Goal: Task Accomplishment & Management: Manage account settings

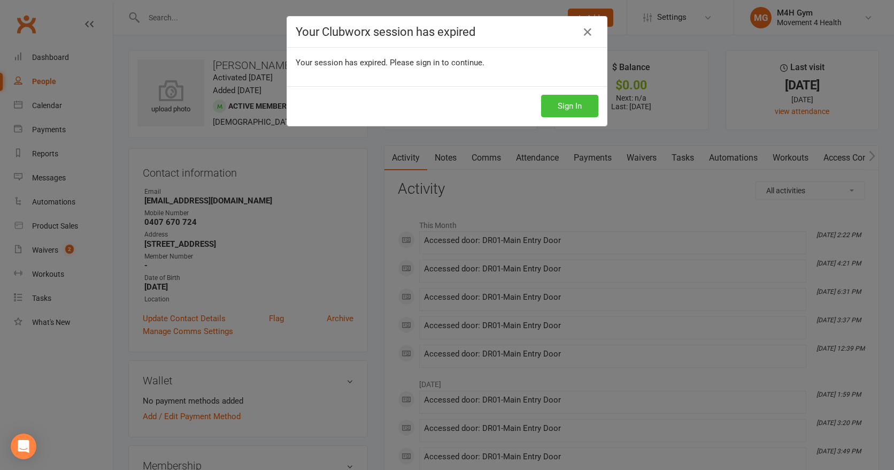
click at [563, 105] on button "Sign In" at bounding box center [569, 106] width 57 height 22
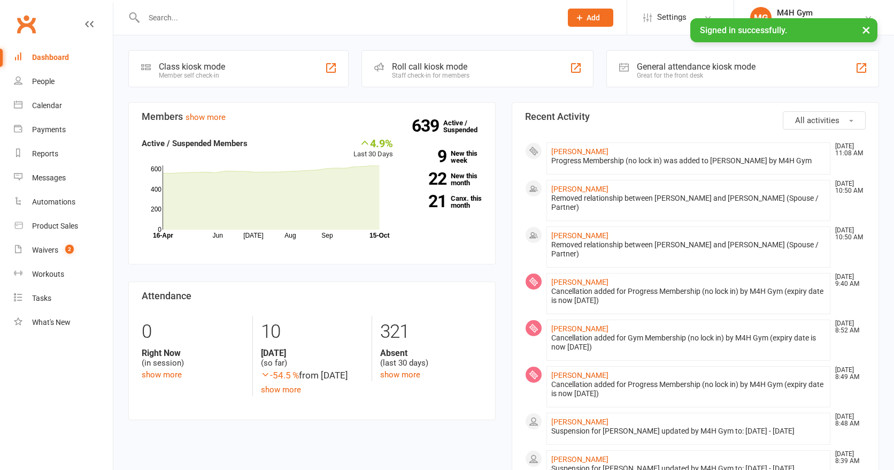
click at [164, 19] on input "text" at bounding box center [348, 17] width 414 height 15
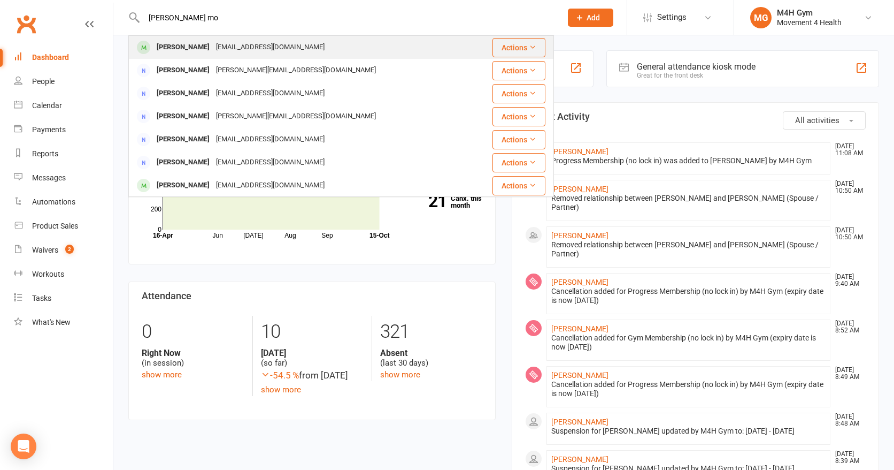
type input "[PERSON_NAME] mo"
click at [179, 43] on div "[PERSON_NAME]" at bounding box center [183, 48] width 59 height 16
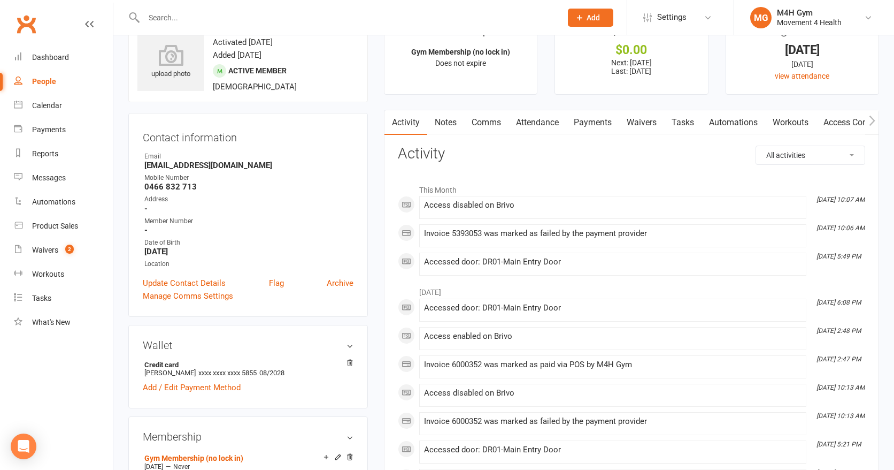
scroll to position [30, 0]
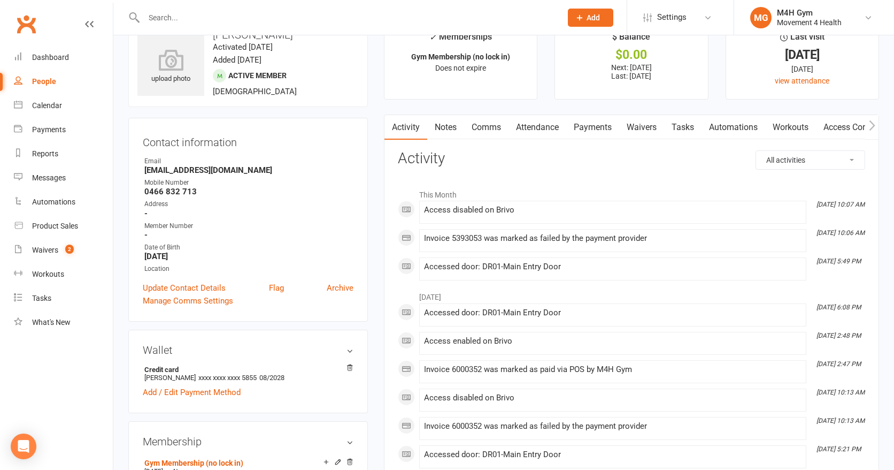
click at [596, 130] on link "Payments" at bounding box center [593, 127] width 53 height 25
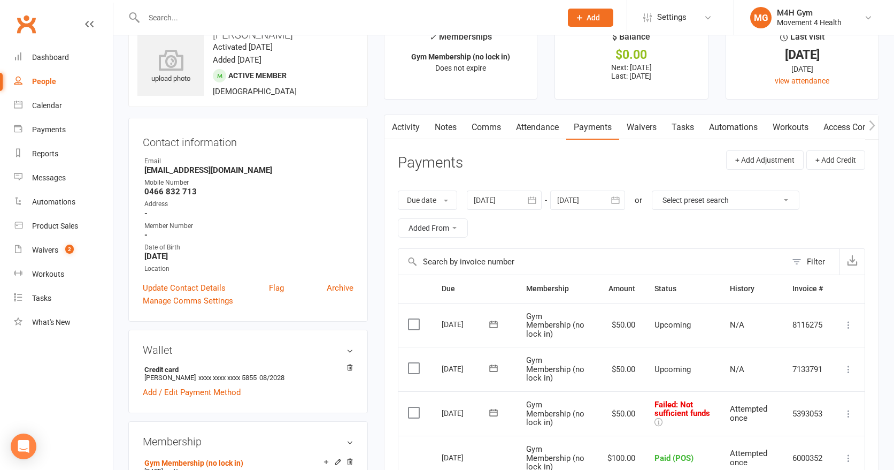
click at [533, 197] on icon "button" at bounding box center [532, 200] width 11 height 11
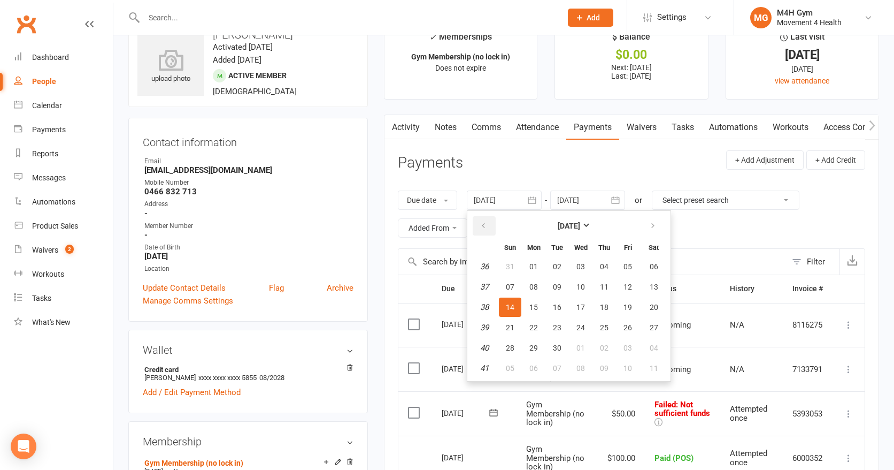
click at [485, 225] on icon "button" at bounding box center [483, 225] width 7 height 9
click at [530, 279] on button "07" at bounding box center [534, 286] width 22 height 19
type input "[DATE]"
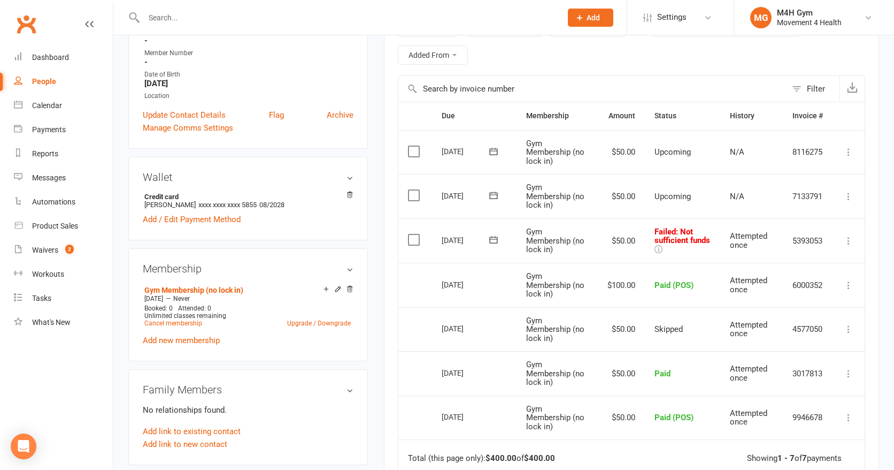
scroll to position [207, 0]
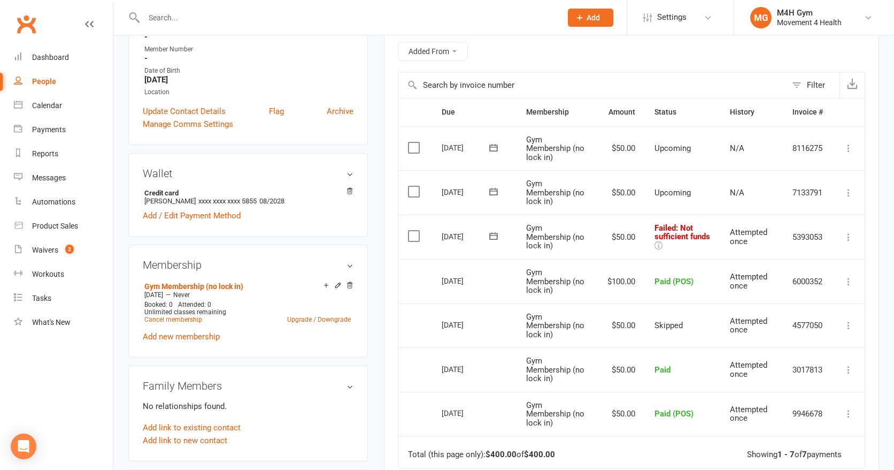
click at [852, 235] on icon at bounding box center [849, 237] width 11 height 11
click at [822, 279] on link "Mark as Paid (POS)" at bounding box center [802, 279] width 106 height 21
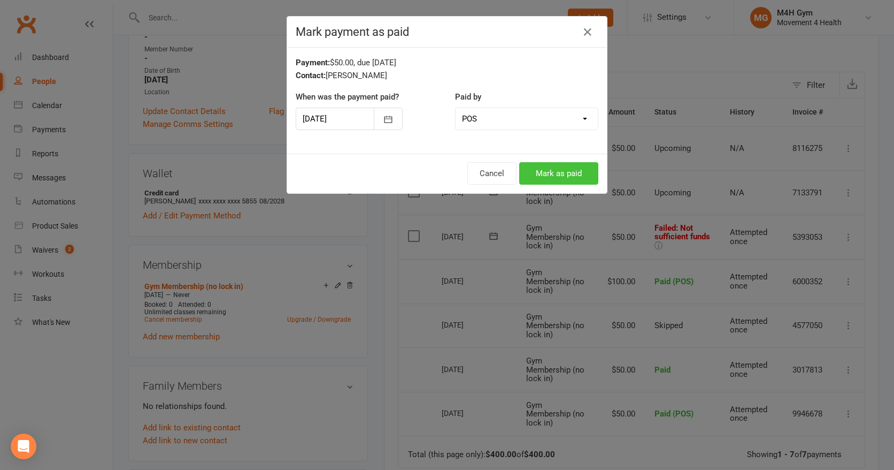
click at [562, 175] on button "Mark as paid" at bounding box center [558, 173] width 79 height 22
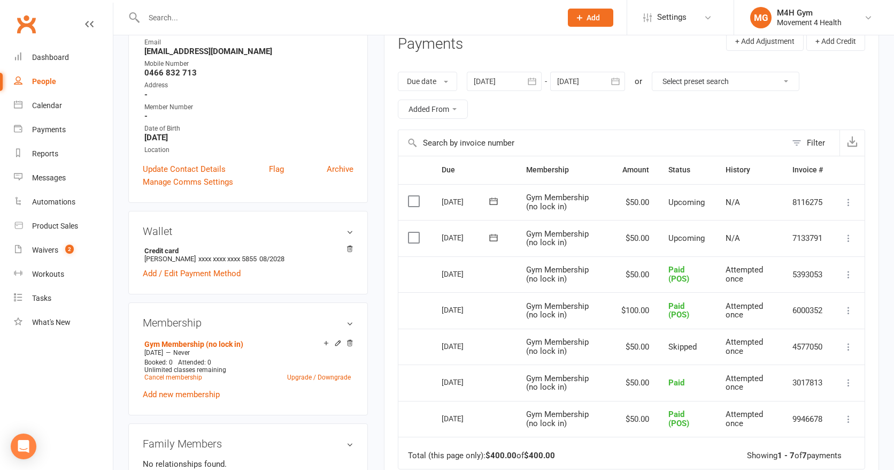
scroll to position [0, 0]
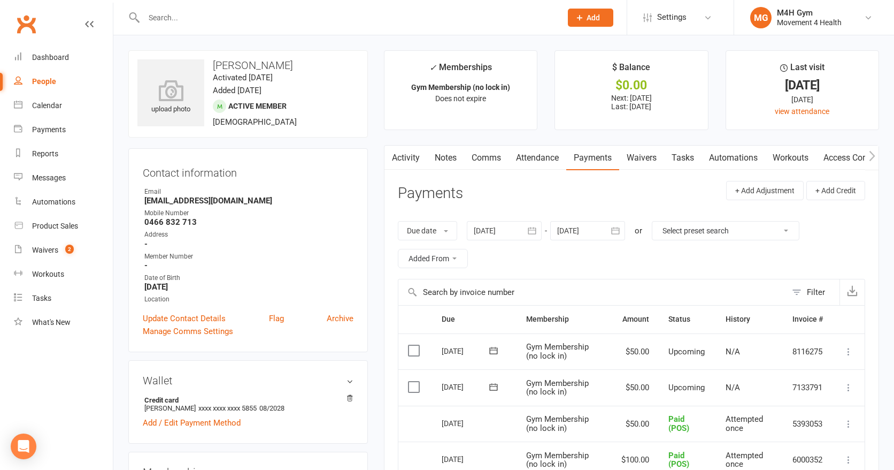
click at [49, 79] on div "People" at bounding box center [44, 81] width 24 height 9
select select "100"
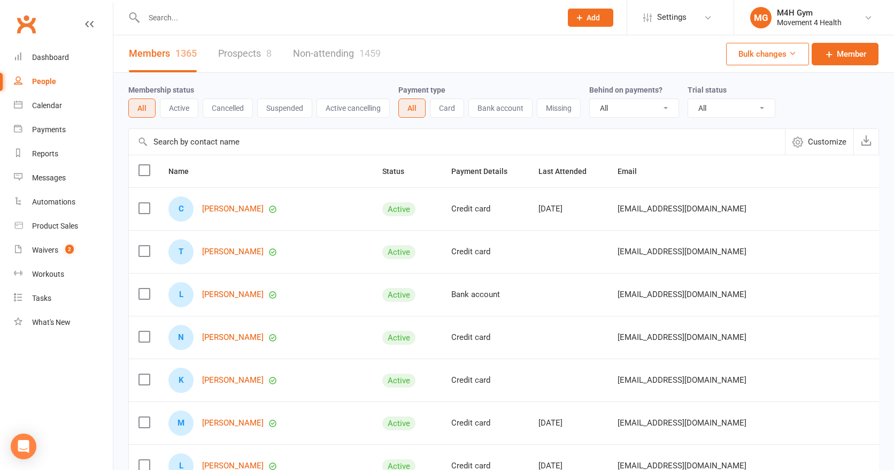
click at [162, 17] on input "text" at bounding box center [348, 17] width 414 height 15
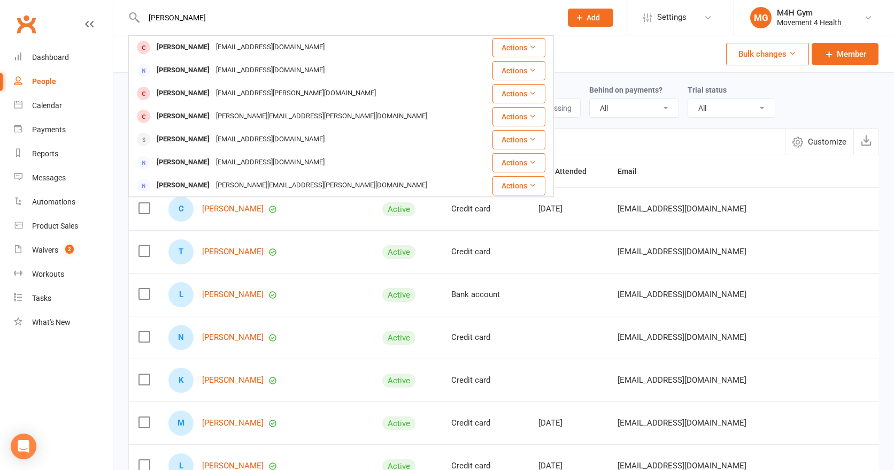
click at [162, 17] on input "[PERSON_NAME]" at bounding box center [348, 17] width 414 height 15
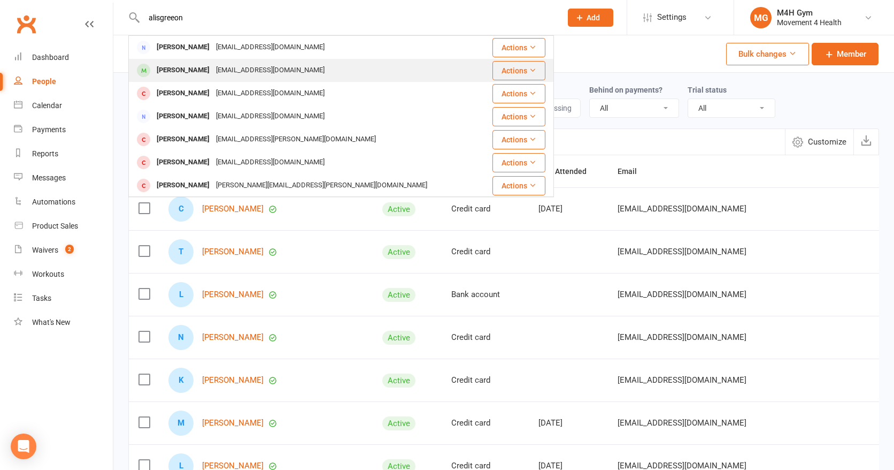
type input "alisgreeon"
click at [211, 67] on div "[PERSON_NAME]" at bounding box center [183, 71] width 59 height 16
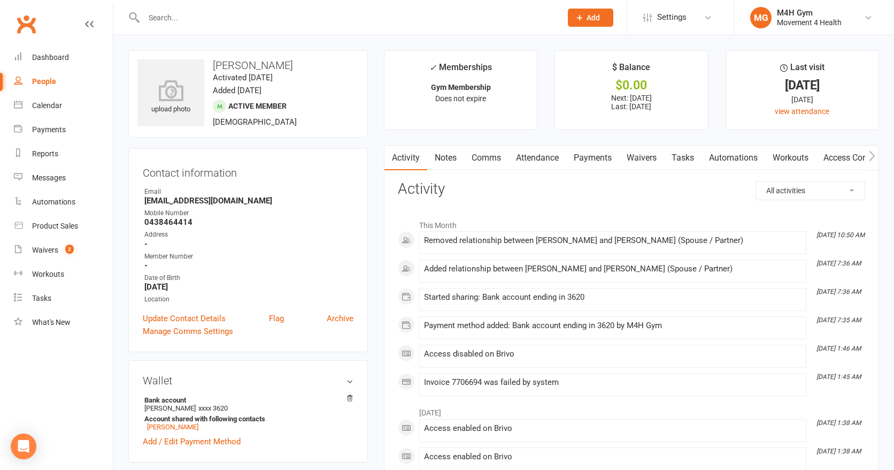
click at [600, 157] on link "Payments" at bounding box center [593, 158] width 53 height 25
